Goal: Task Accomplishment & Management: Complete application form

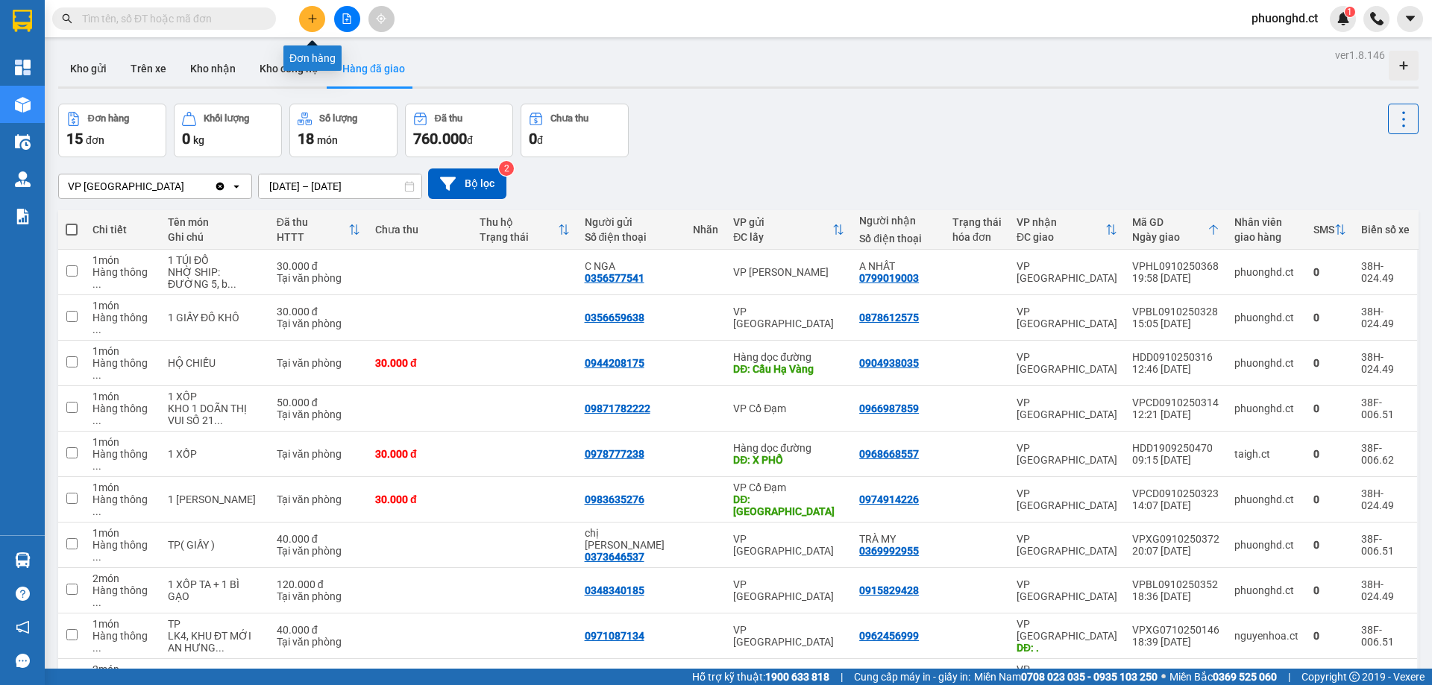
click at [308, 22] on icon "plus" at bounding box center [312, 18] width 10 height 10
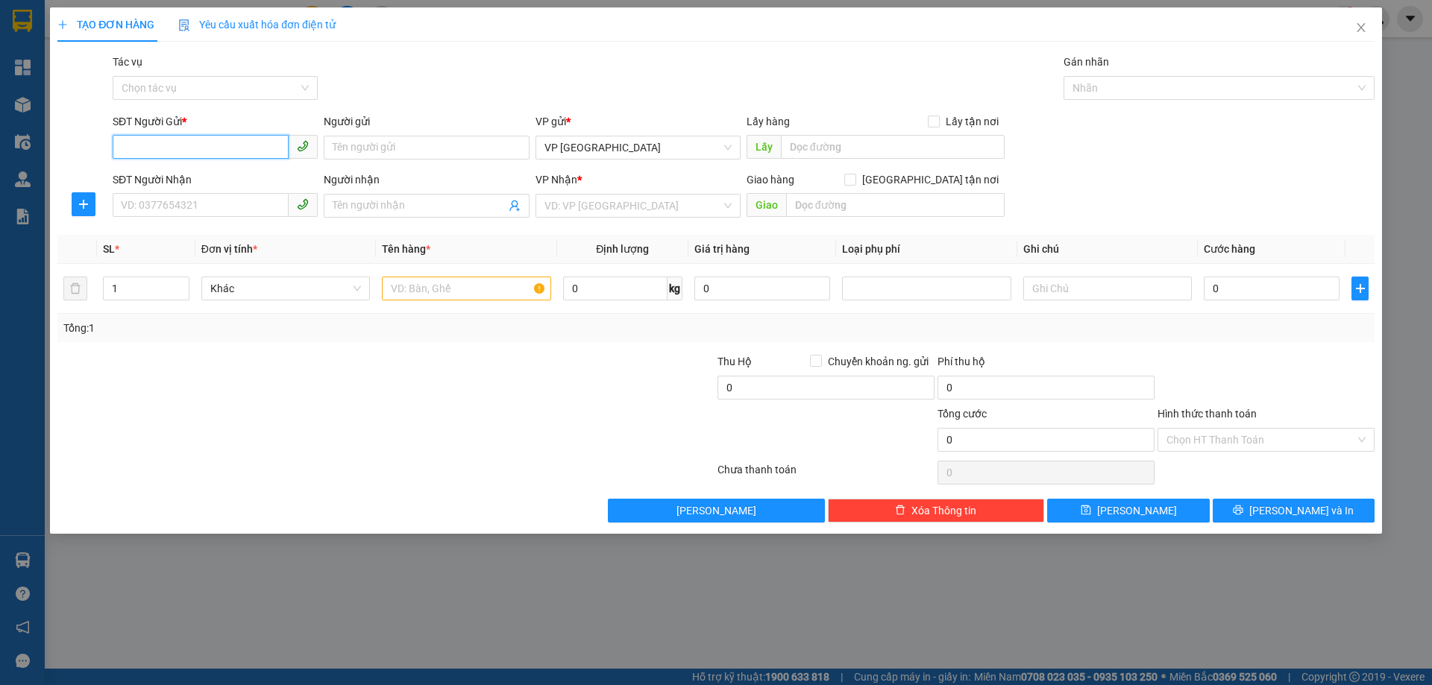
click at [169, 142] on input "SĐT Người Gửi *" at bounding box center [201, 147] width 176 height 24
type input "0919798983"
click at [142, 199] on input "SĐT Người Nhận" at bounding box center [201, 205] width 176 height 24
click at [410, 157] on input "Người gửi" at bounding box center [426, 148] width 205 height 24
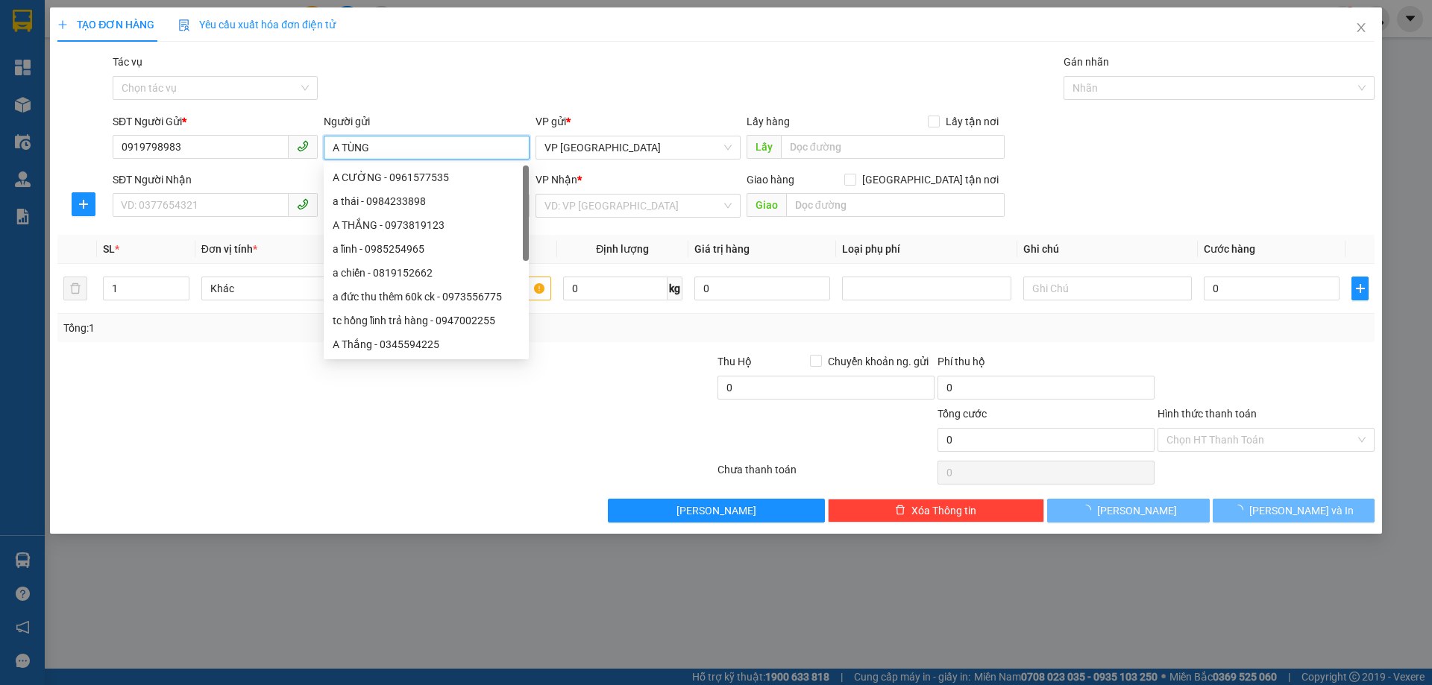
type input "A TÙNG"
click at [593, 93] on div "Gói vận chuyển * Tiêu chuẩn Tác vụ Chọn tác vụ Gán nhãn Nhãn" at bounding box center [744, 80] width 1268 height 52
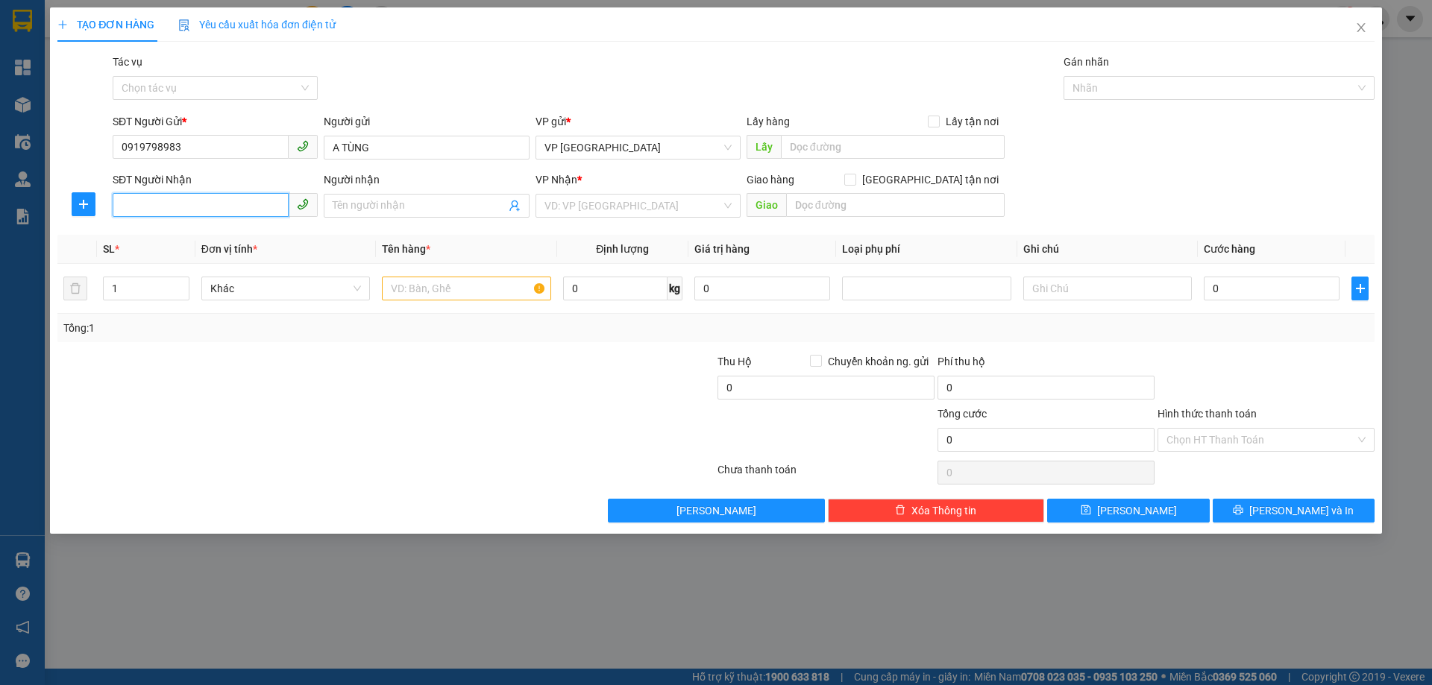
click at [236, 207] on input "SĐT Người Nhận" at bounding box center [201, 205] width 176 height 24
type input "0846939166"
click at [430, 201] on input "Người nhận" at bounding box center [419, 206] width 172 height 16
type input "DÌ HẰNG"
click at [692, 212] on input "search" at bounding box center [633, 206] width 177 height 22
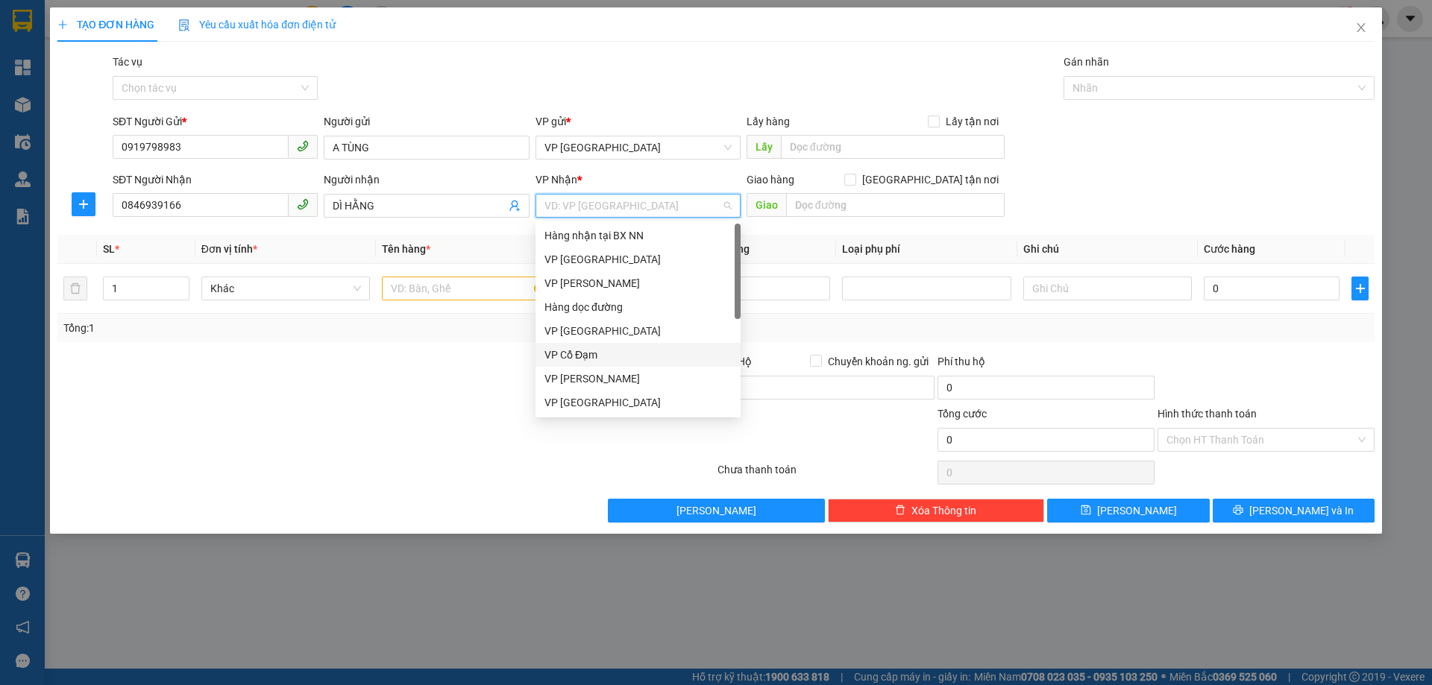
click at [591, 358] on div "VP Cổ Đạm" at bounding box center [638, 355] width 187 height 16
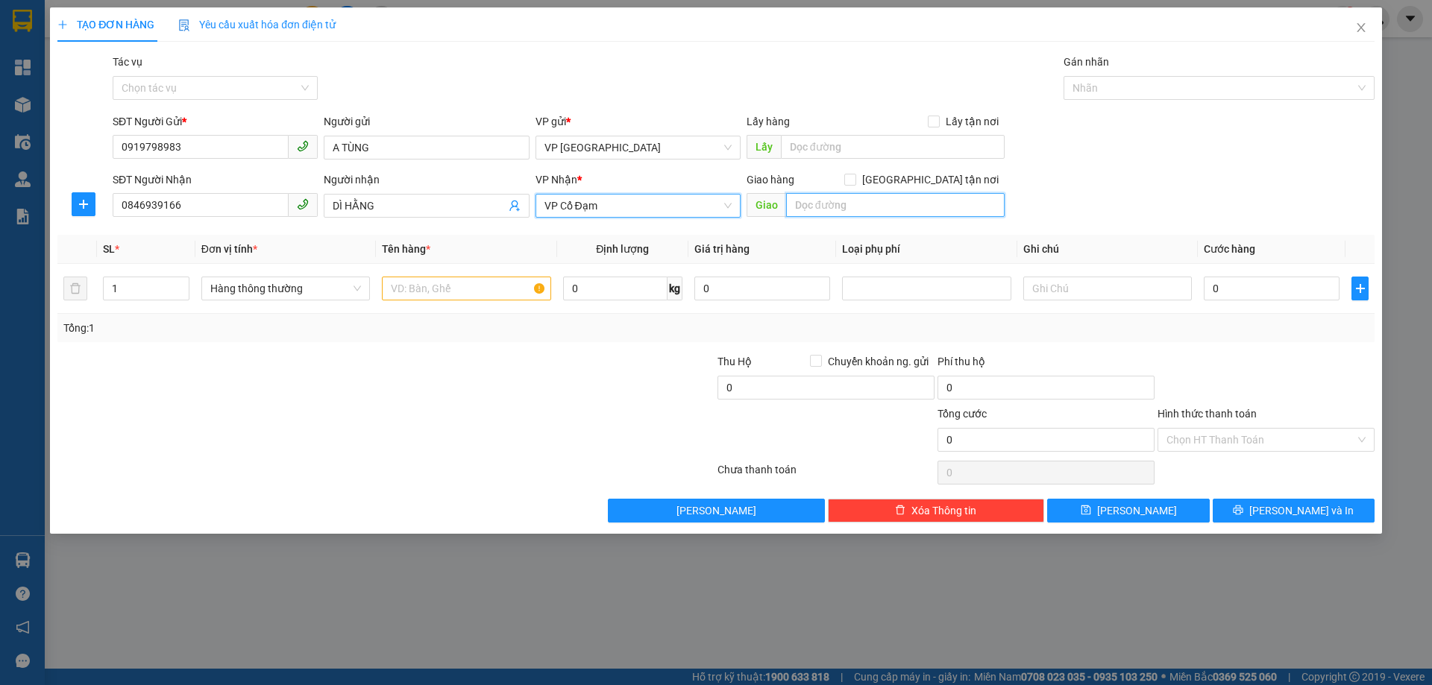
click at [844, 208] on input "text" at bounding box center [895, 205] width 219 height 24
type input "VP BÌNH LỘC"
click at [430, 287] on input "text" at bounding box center [466, 289] width 169 height 24
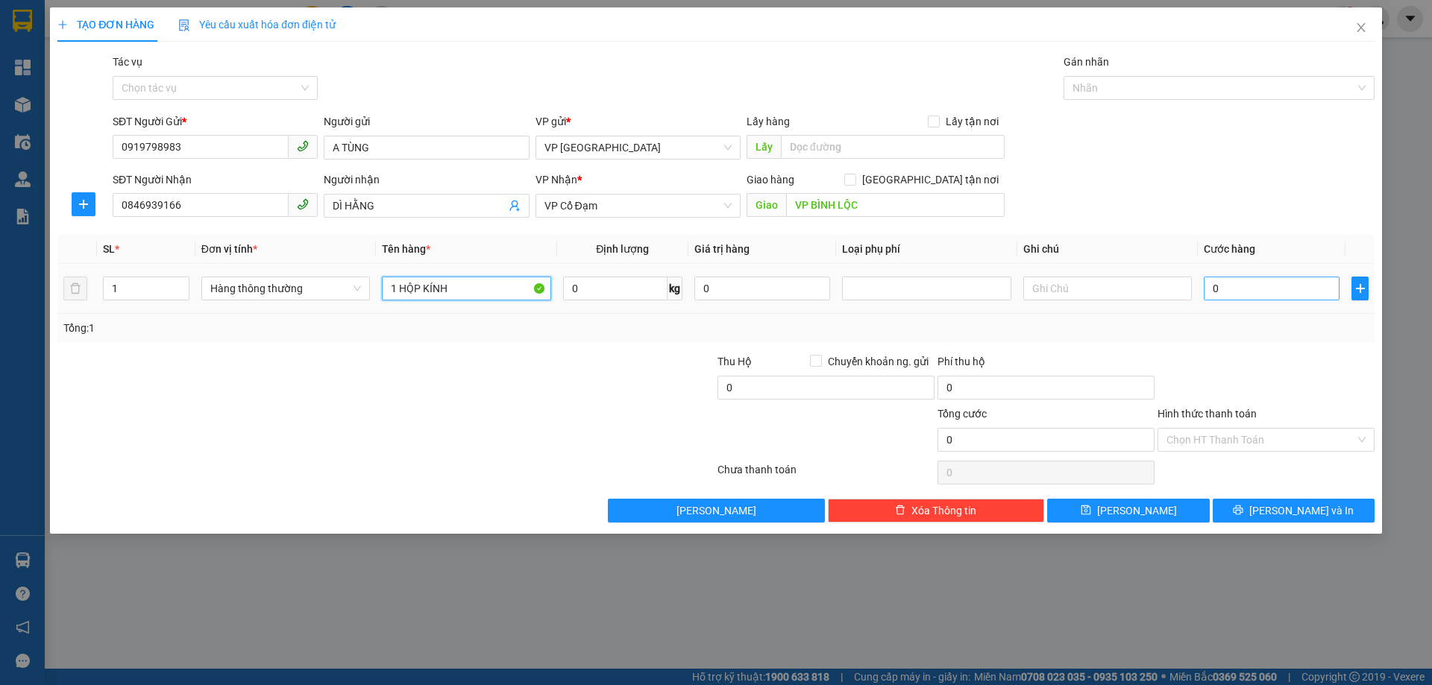
type input "1 HỘP KÍNH"
click at [1296, 286] on input "0" at bounding box center [1272, 289] width 136 height 24
type input "30"
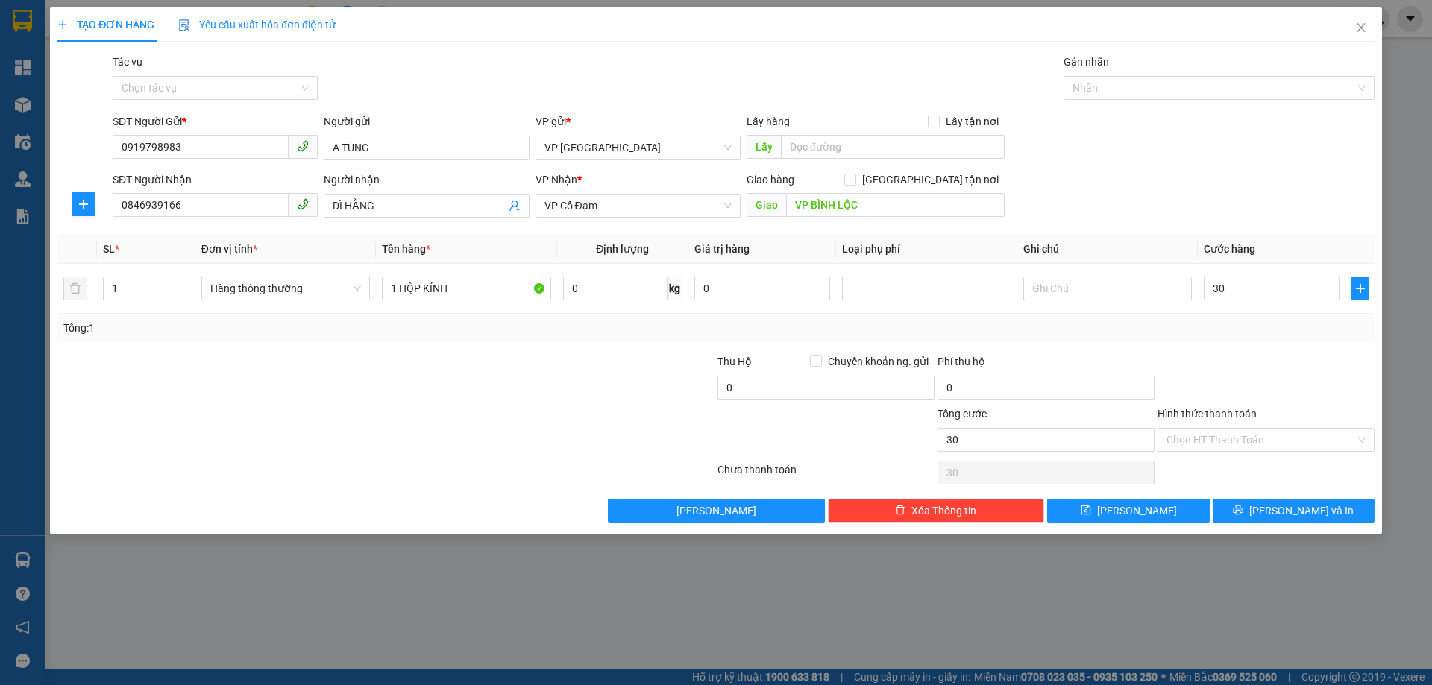
type input "30.000"
click at [1241, 217] on div "SĐT Người Nhận 0846939166 Người nhận DÌ HẰNG VP Nhận * VP Cổ Đạm Giao hàng Gi…" at bounding box center [744, 198] width 1268 height 52
click at [1247, 435] on input "Hình thức thanh toán" at bounding box center [1261, 440] width 189 height 22
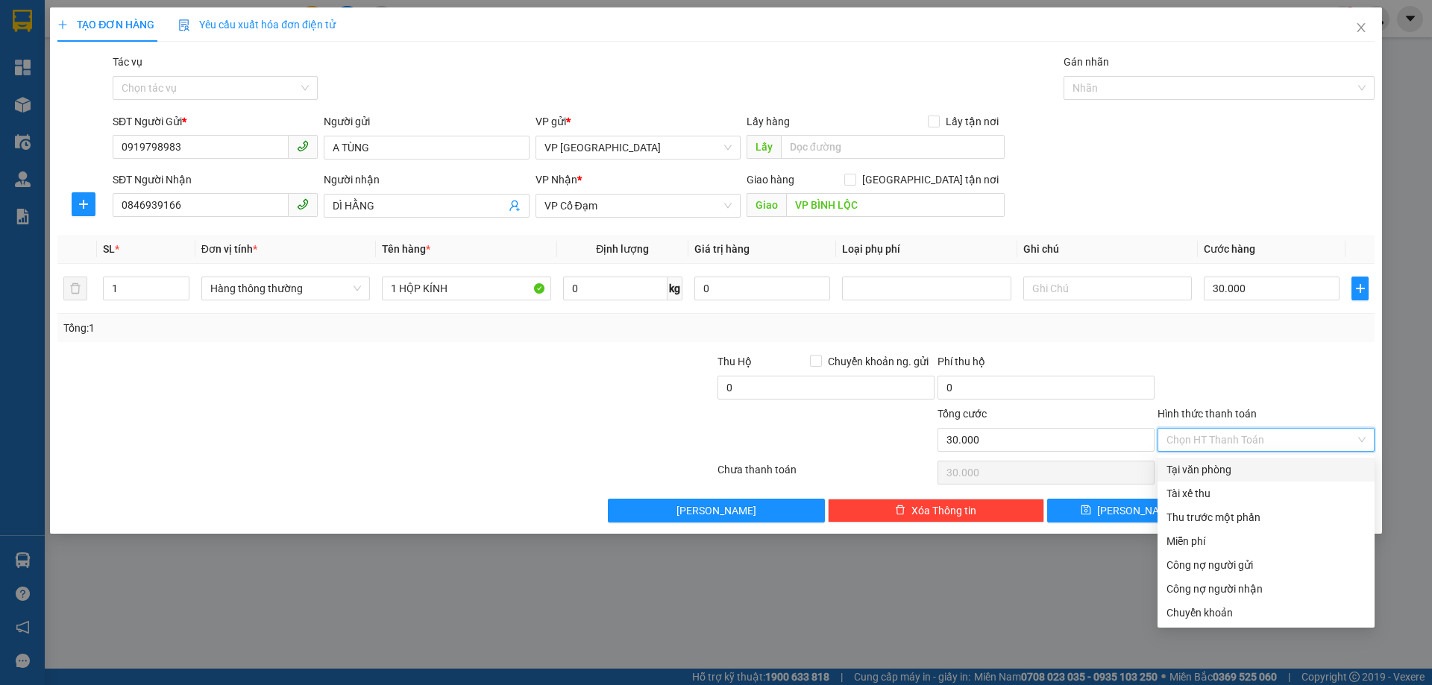
click at [1218, 469] on div "Tại văn phòng" at bounding box center [1266, 470] width 199 height 16
type input "0"
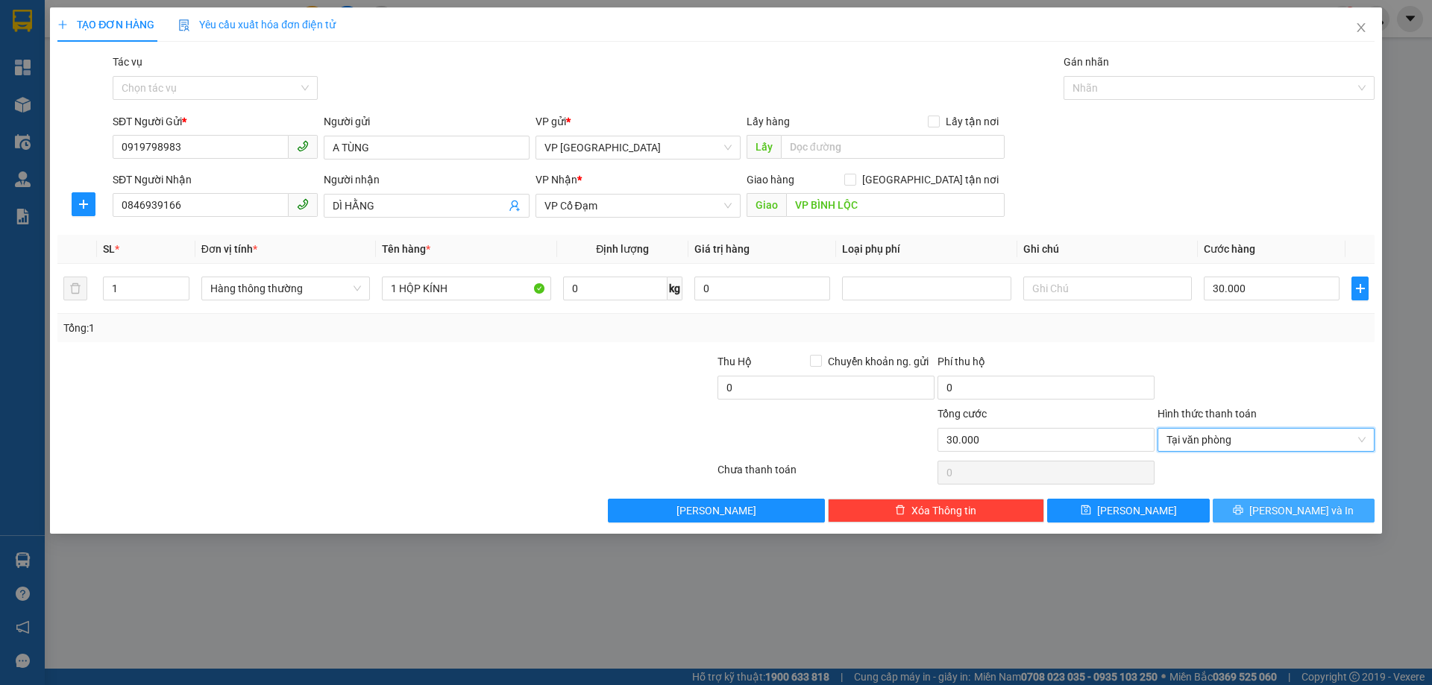
click at [1279, 514] on button "[PERSON_NAME] và In" at bounding box center [1294, 511] width 162 height 24
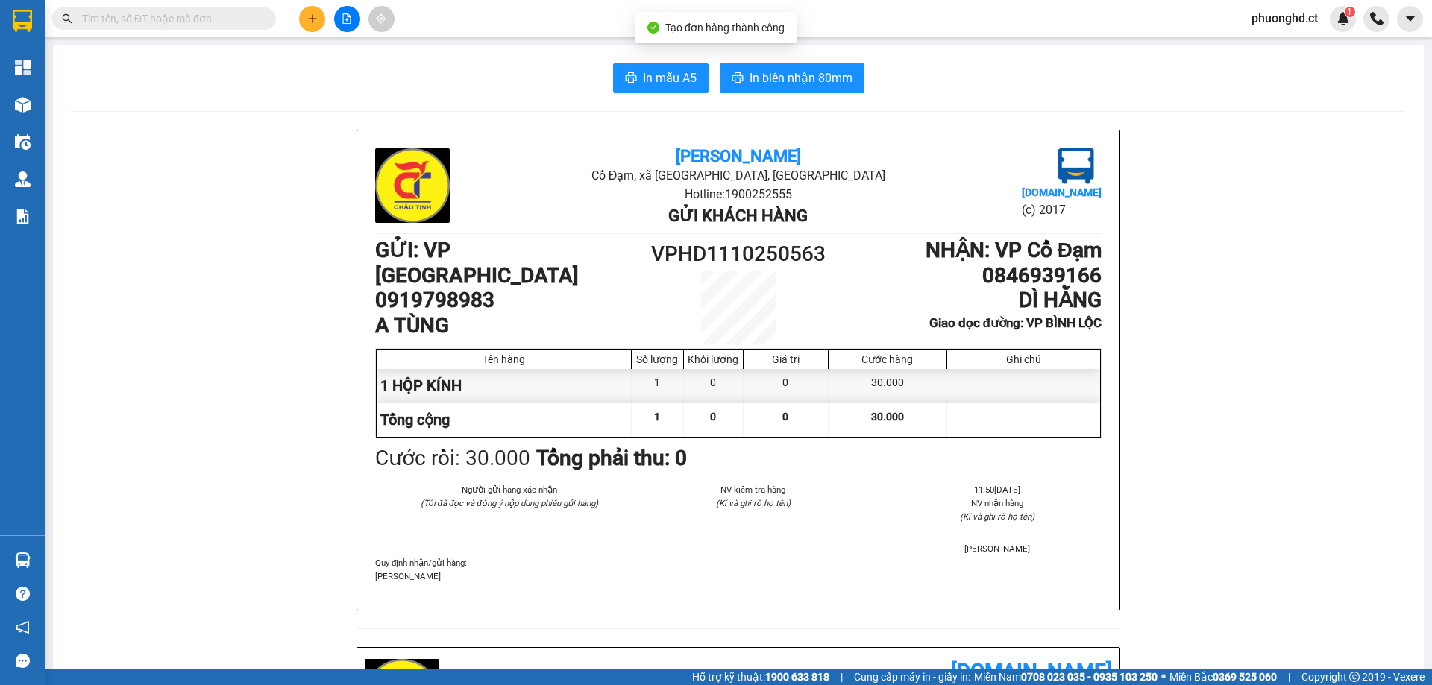
click at [660, 85] on span "In mẫu A5" at bounding box center [670, 78] width 54 height 19
